Goal: Task Accomplishment & Management: Manage account settings

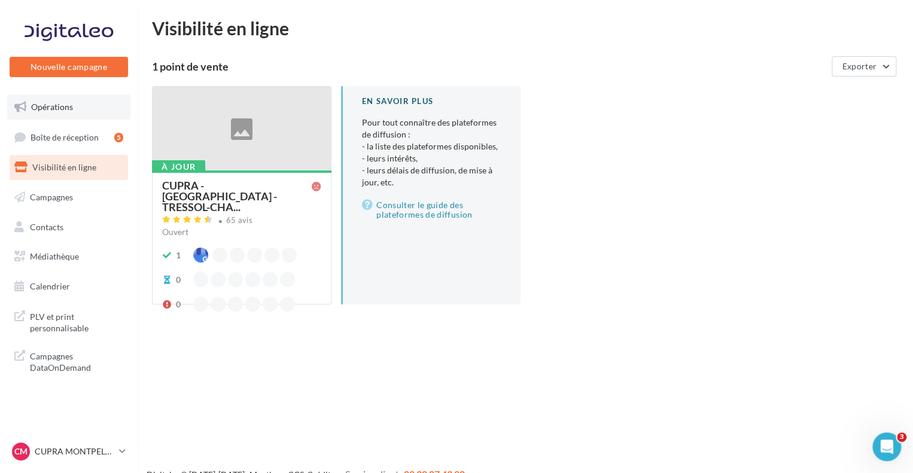
click at [45, 107] on span "Opérations" at bounding box center [52, 107] width 42 height 10
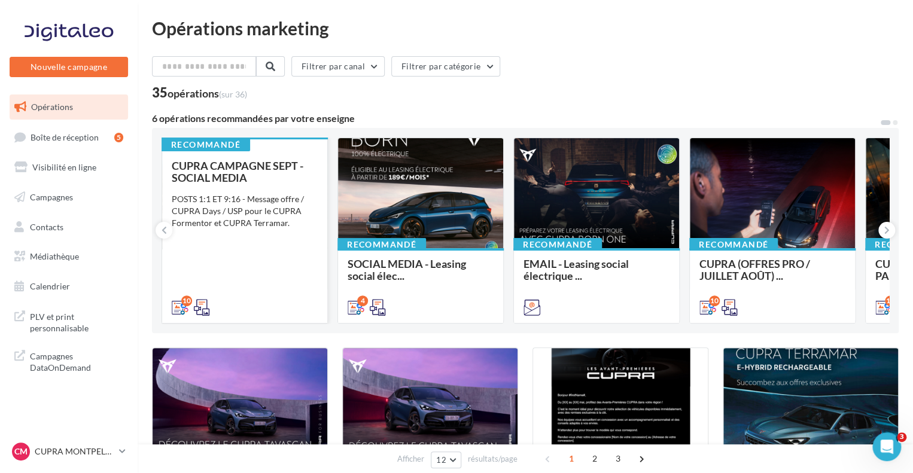
click at [269, 173] on div "CUPRA CAMPAGNE SEPT - SOCIAL MEDIA" at bounding box center [245, 172] width 146 height 24
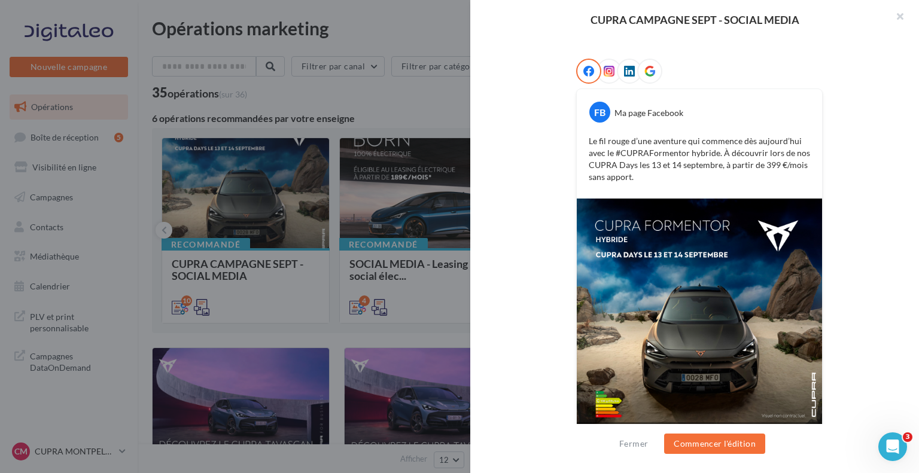
scroll to position [211, 0]
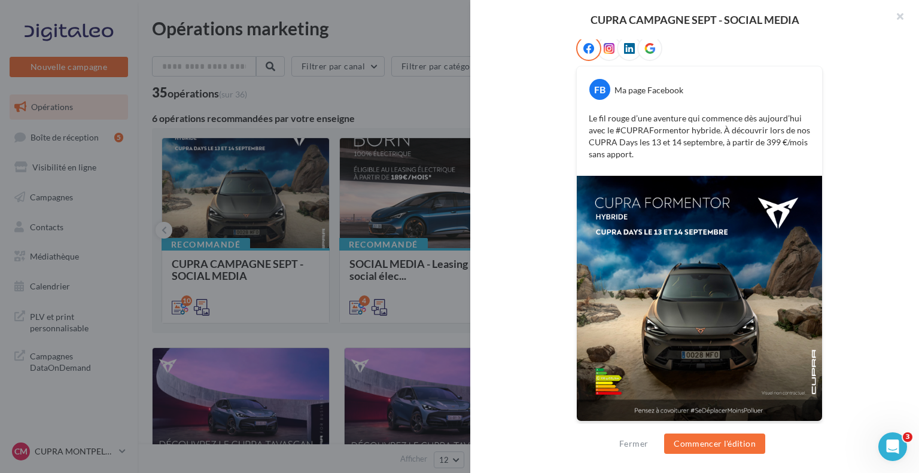
click at [716, 287] on img at bounding box center [699, 298] width 245 height 245
click at [388, 239] on div at bounding box center [459, 236] width 919 height 473
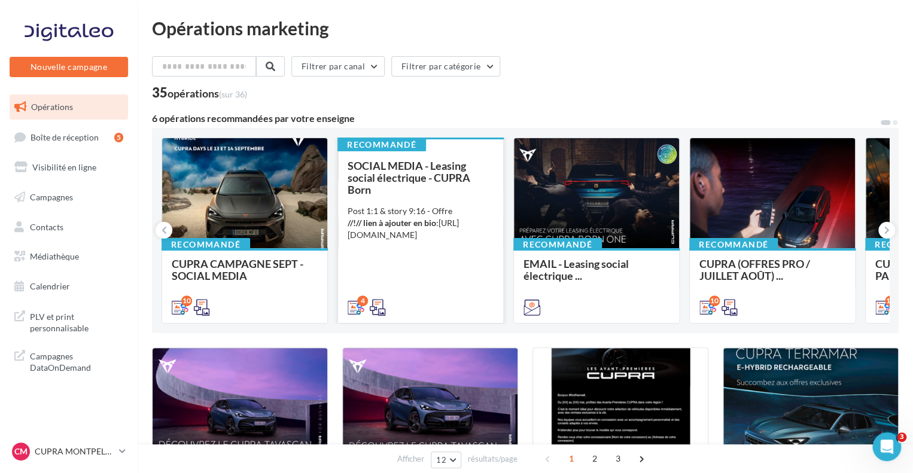
click at [437, 181] on span "SOCIAL MEDIA - Leasing social électrique - CUPRA Born" at bounding box center [409, 177] width 123 height 37
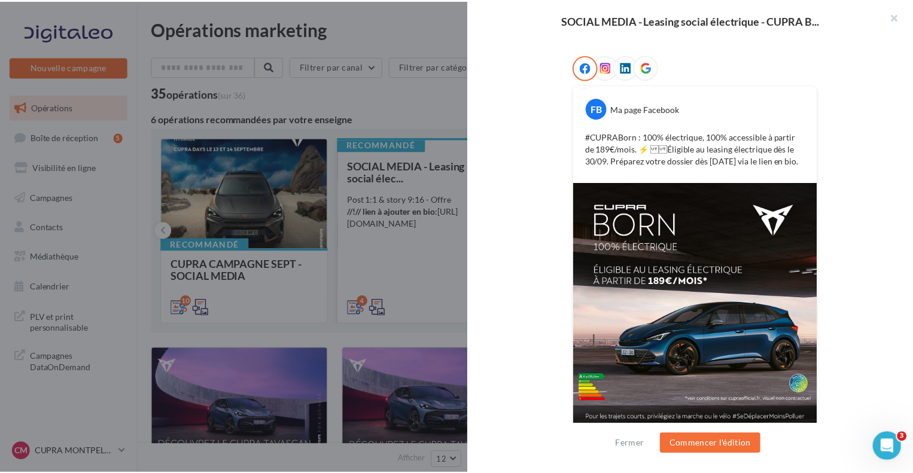
scroll to position [191, 0]
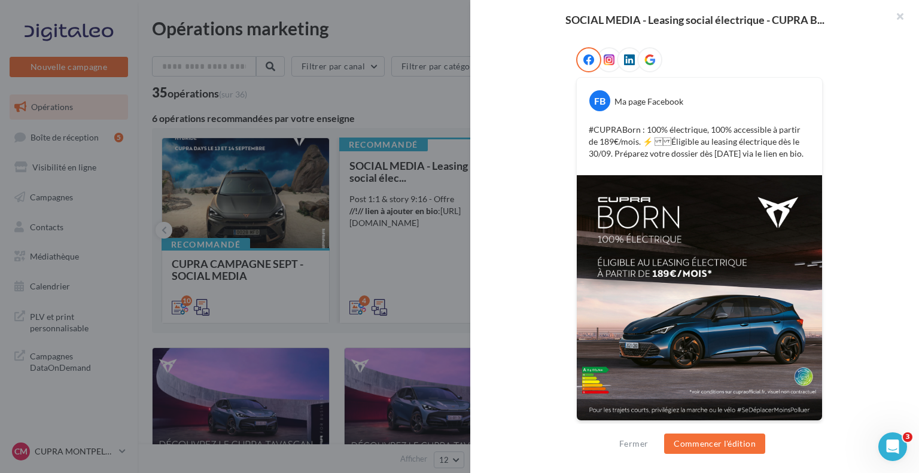
click at [402, 227] on div at bounding box center [459, 236] width 919 height 473
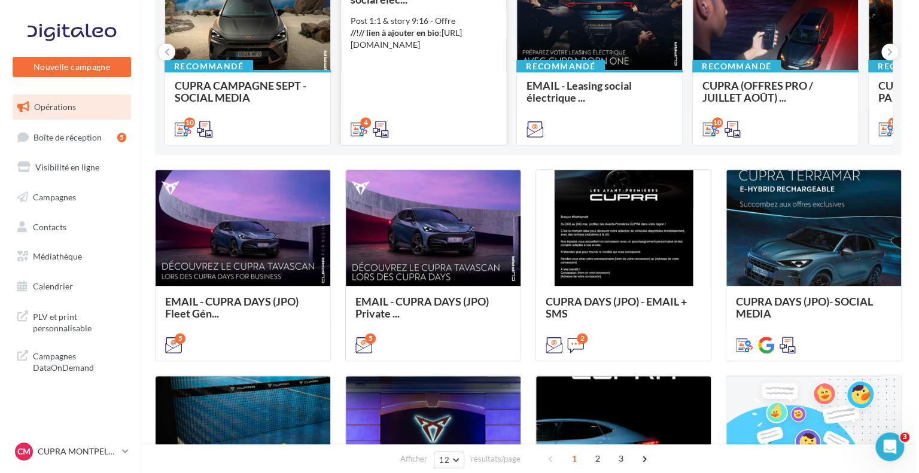
scroll to position [0, 0]
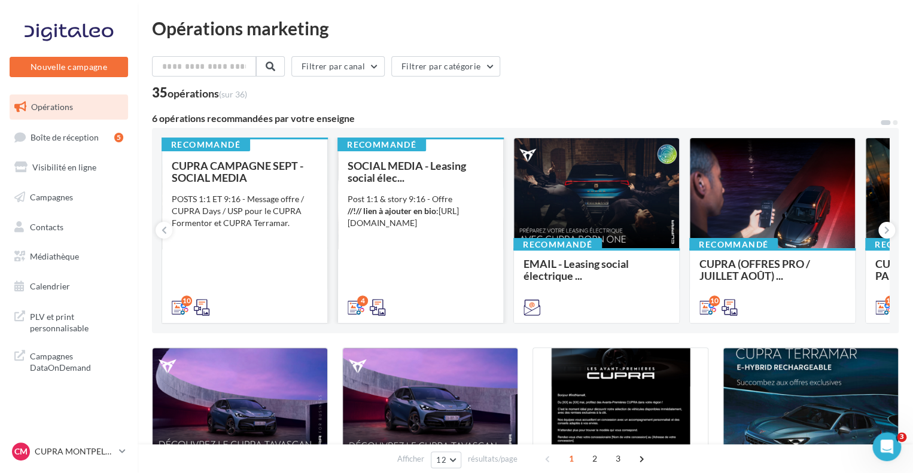
click at [233, 171] on span "CUPRA CAMPAGNE SEPT - SOCIAL MEDIA" at bounding box center [238, 171] width 132 height 25
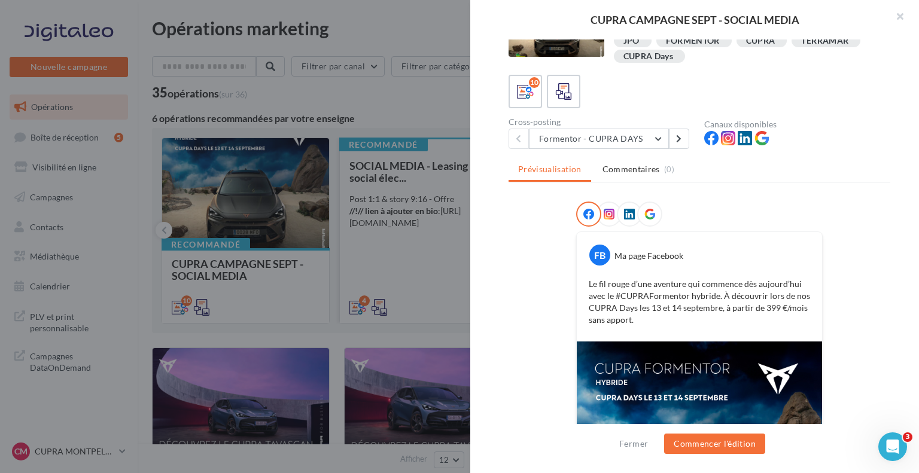
scroll to position [45, 0]
click at [596, 148] on button "Formentor - CUPRA DAYS" at bounding box center [599, 138] width 140 height 20
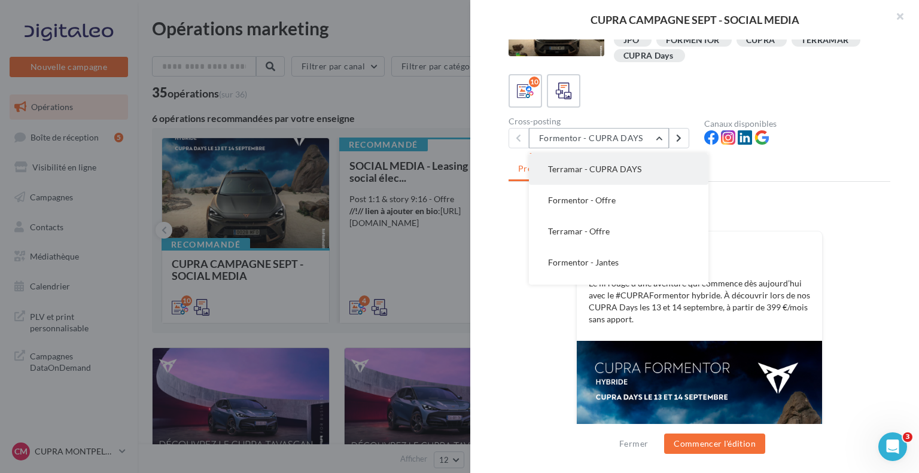
scroll to position [32, 0]
click at [604, 190] on button "Formentor - Offre" at bounding box center [618, 198] width 179 height 31
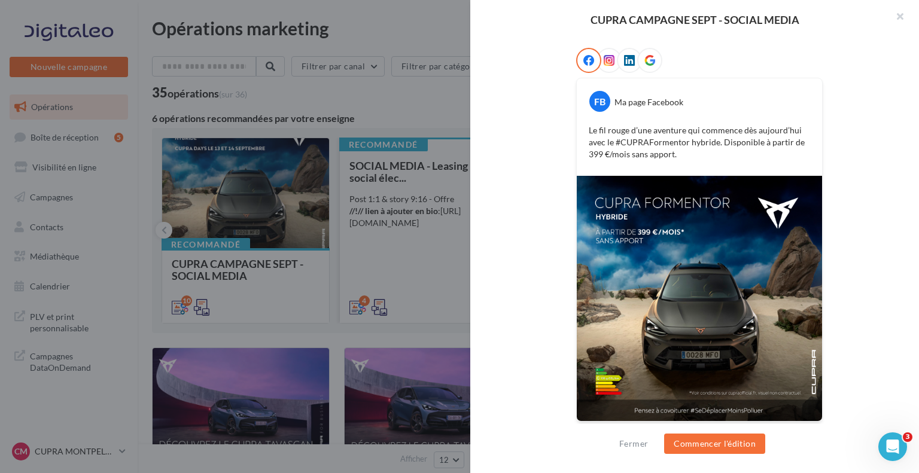
scroll to position [0, 0]
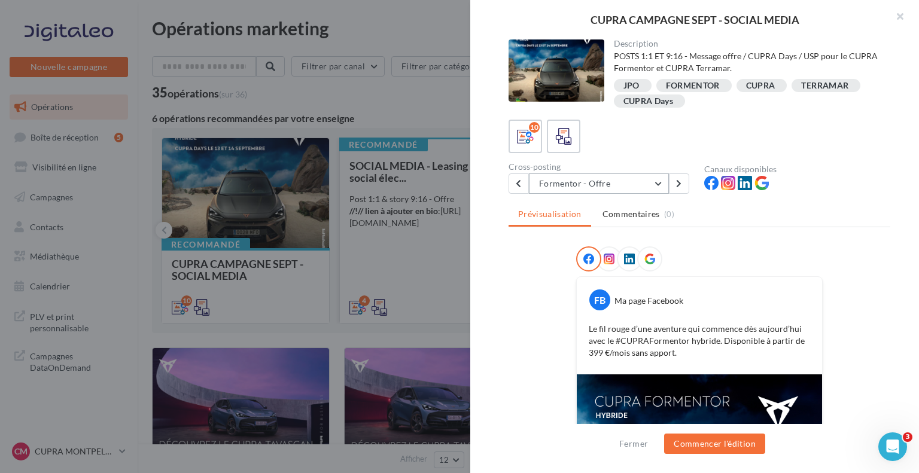
click at [642, 176] on button "Formentor - Offre" at bounding box center [599, 184] width 140 height 20
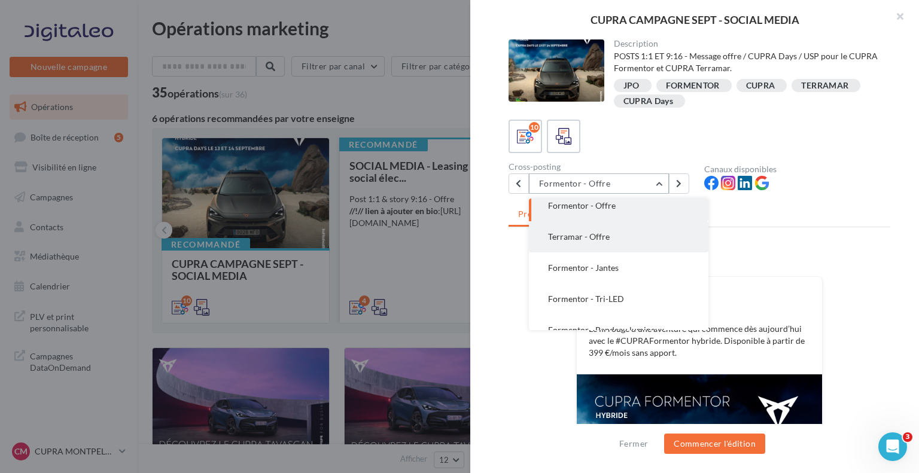
scroll to position [91, 0]
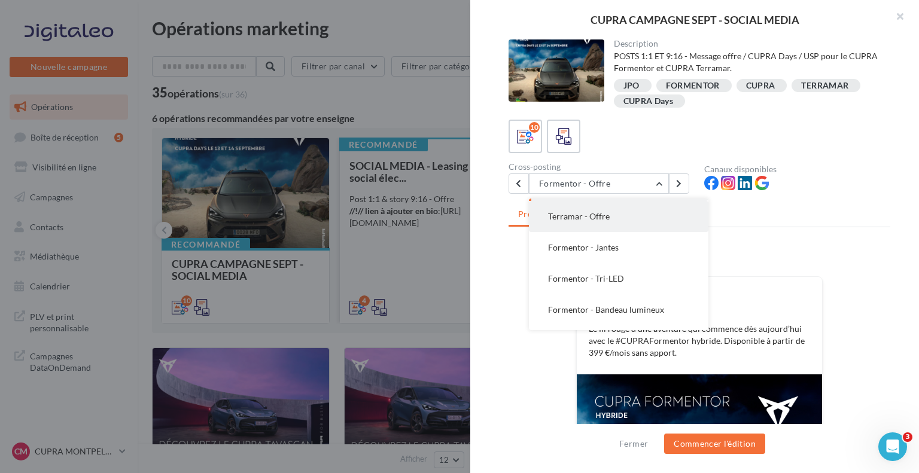
click at [619, 223] on button "Terramar - Offre" at bounding box center [618, 216] width 179 height 31
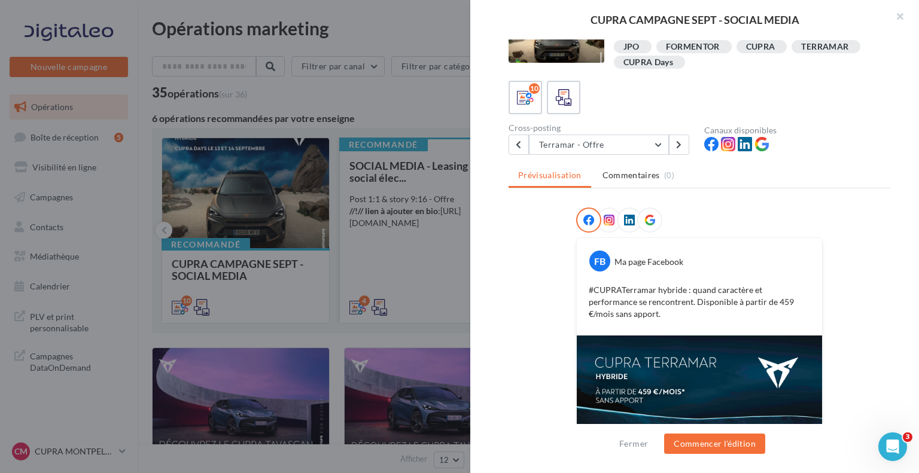
scroll to position [20, 0]
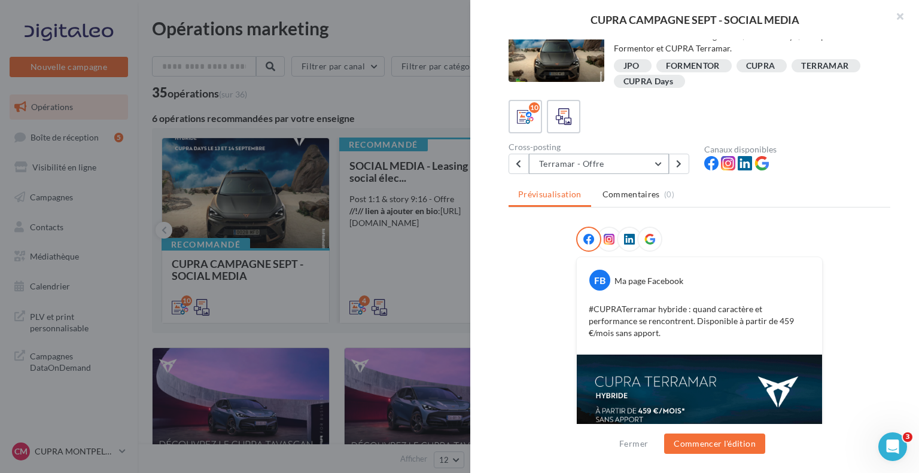
click at [625, 157] on button "Terramar - Offre" at bounding box center [599, 164] width 140 height 20
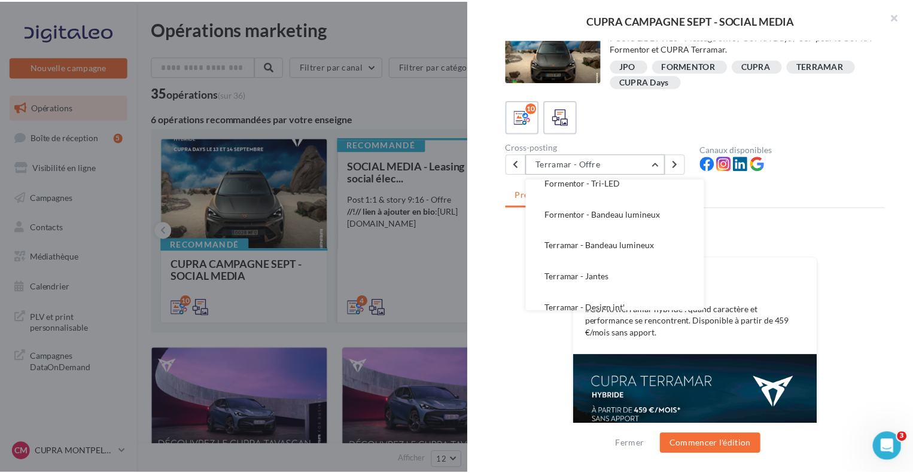
scroll to position [179, 0]
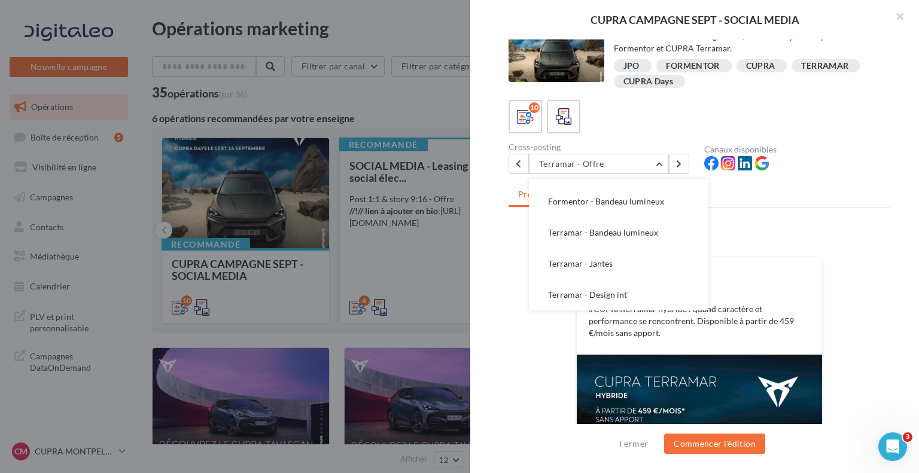
click at [777, 229] on div at bounding box center [699, 242] width 247 height 30
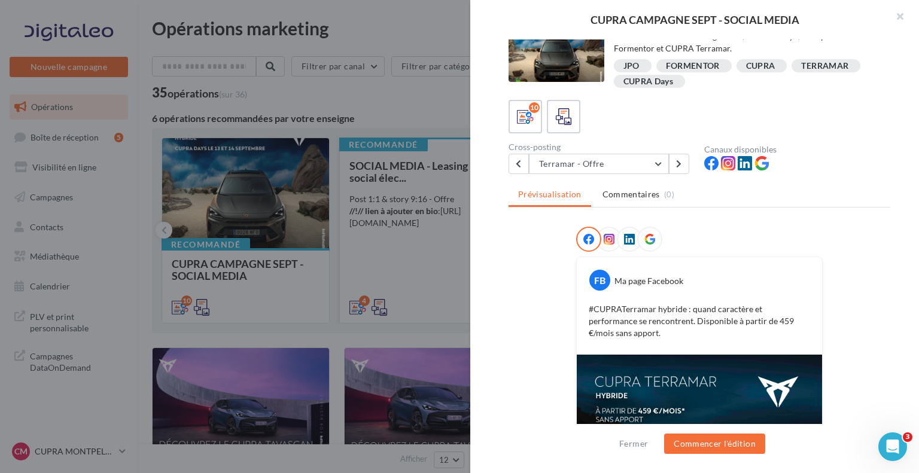
click at [263, 233] on div at bounding box center [459, 236] width 919 height 473
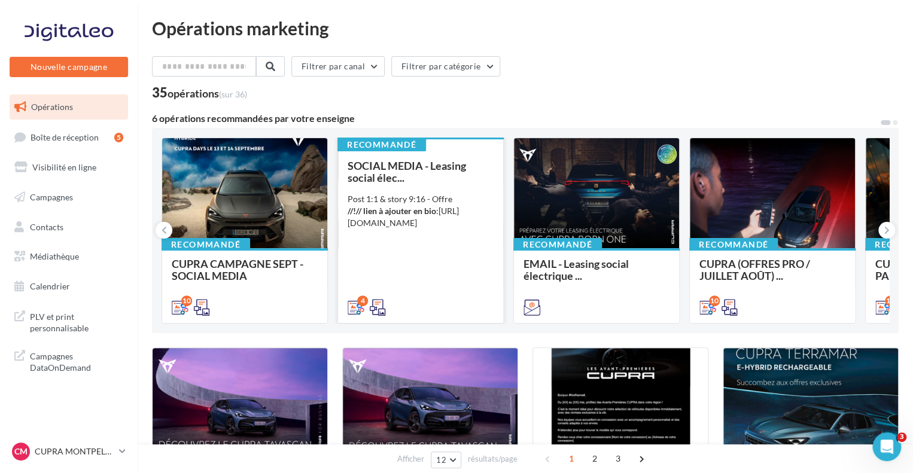
click at [63, 464] on div "CM CUPRA MONTPELLIER cupra_montpellier_ben" at bounding box center [69, 456] width 138 height 33
click at [62, 460] on div "CM CUPRA MONTPELLIER cupra_montpellier_ben" at bounding box center [63, 452] width 102 height 18
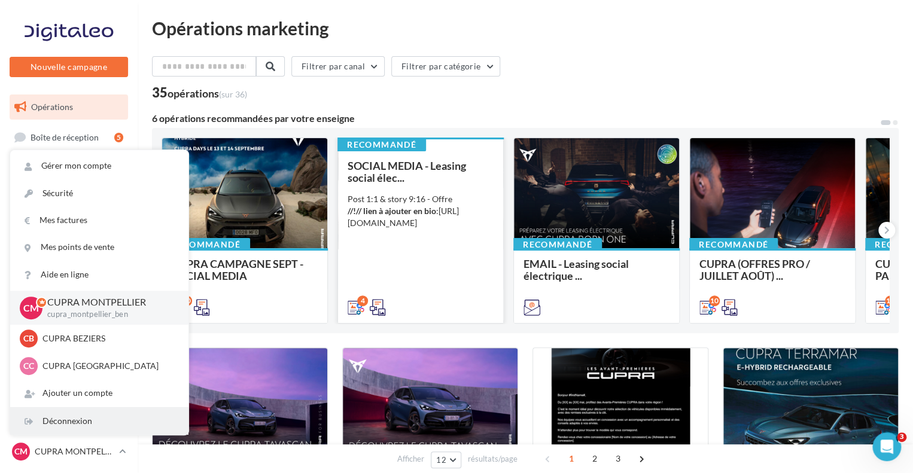
click at [69, 413] on div "Déconnexion" at bounding box center [99, 421] width 178 height 27
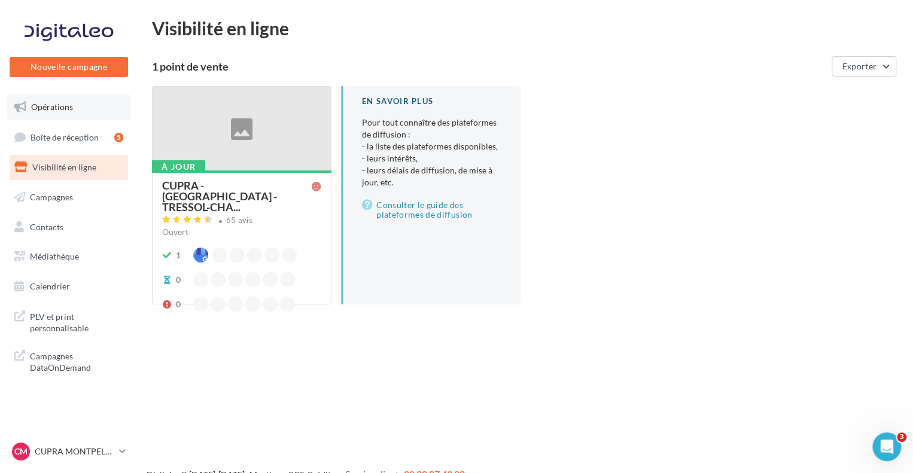
click at [53, 111] on span "Opérations" at bounding box center [52, 107] width 42 height 10
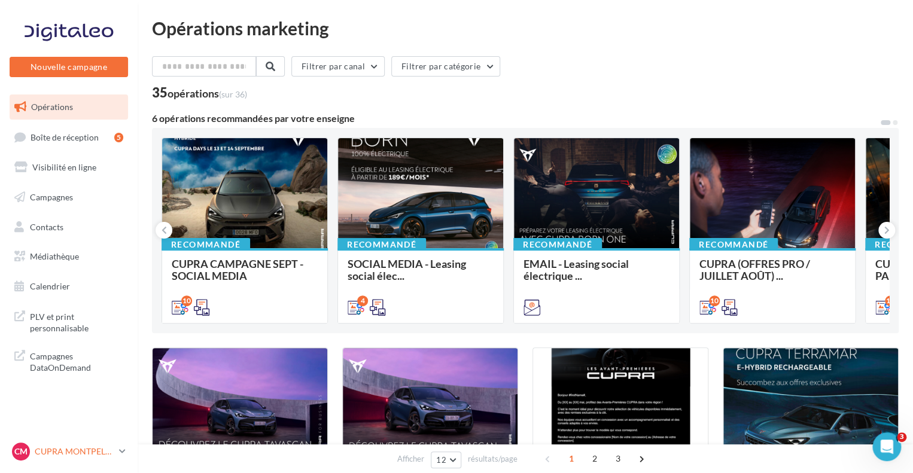
click at [55, 447] on p "CUPRA MONTPELLIER" at bounding box center [75, 452] width 80 height 12
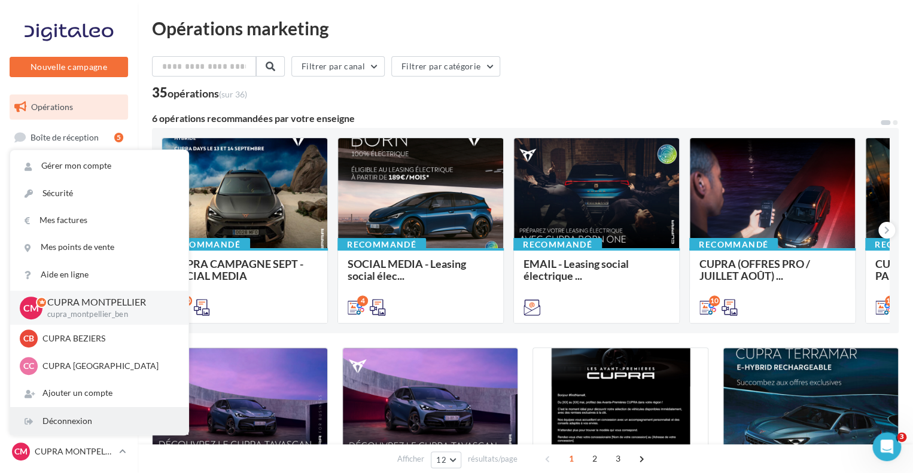
click at [59, 421] on div "Déconnexion" at bounding box center [99, 421] width 178 height 27
